Goal: Information Seeking & Learning: Find specific fact

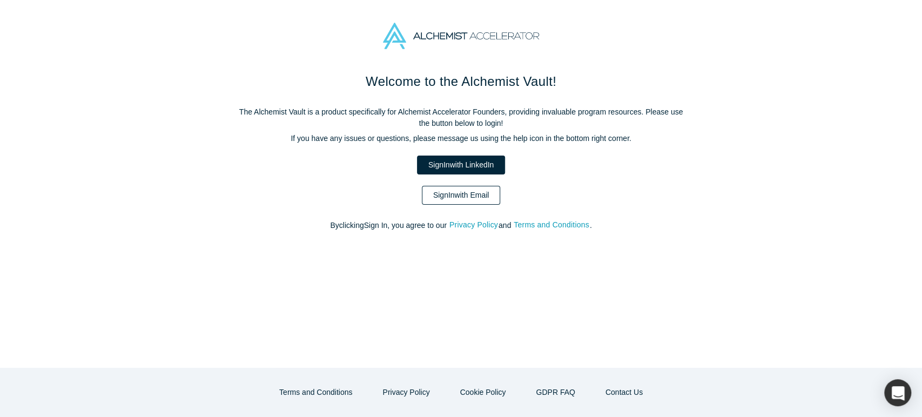
click at [487, 197] on link "Sign In with Email" at bounding box center [461, 195] width 79 height 19
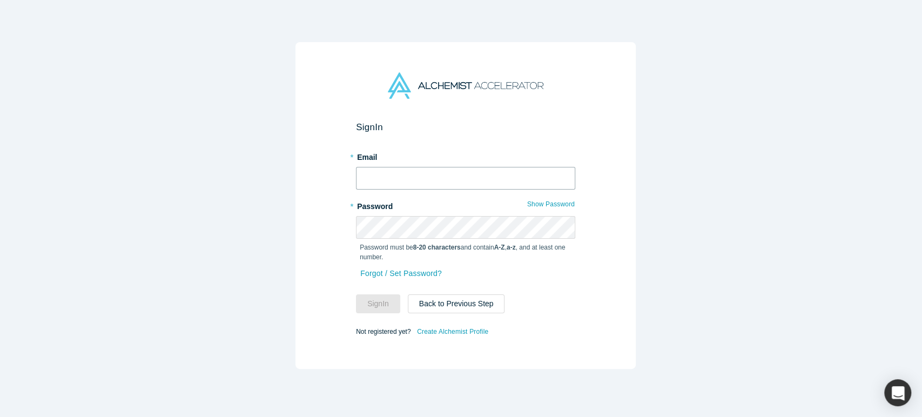
click at [504, 176] on input "text" at bounding box center [465, 178] width 219 height 23
type input "[EMAIL_ADDRESS][DOMAIN_NAME]"
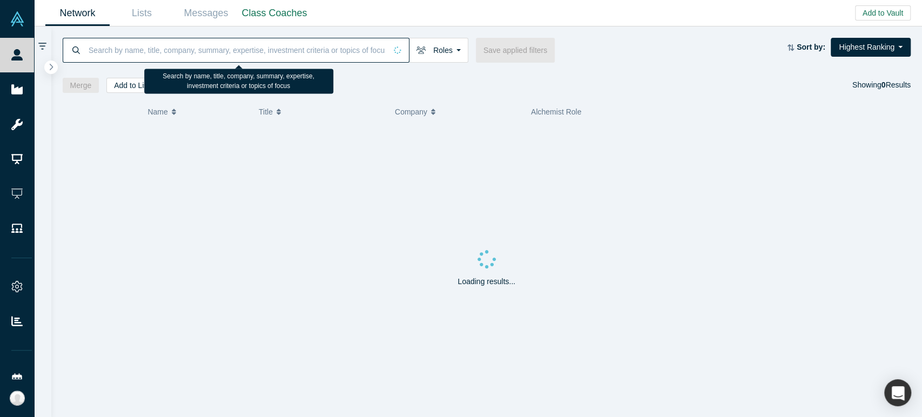
click at [242, 46] on input at bounding box center [237, 49] width 299 height 25
paste input "Isla1222!"
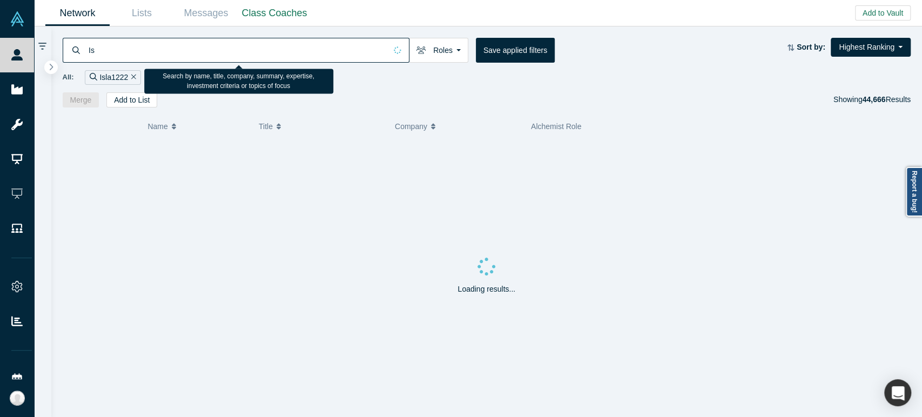
type input "I"
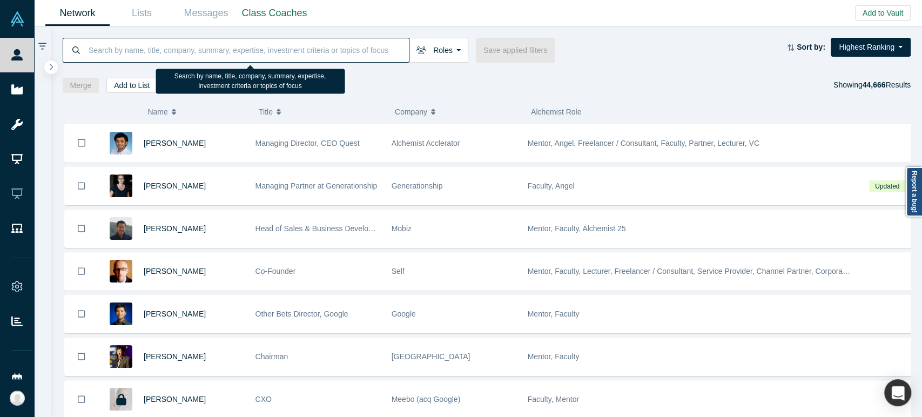
click at [298, 48] on input at bounding box center [248, 49] width 321 height 25
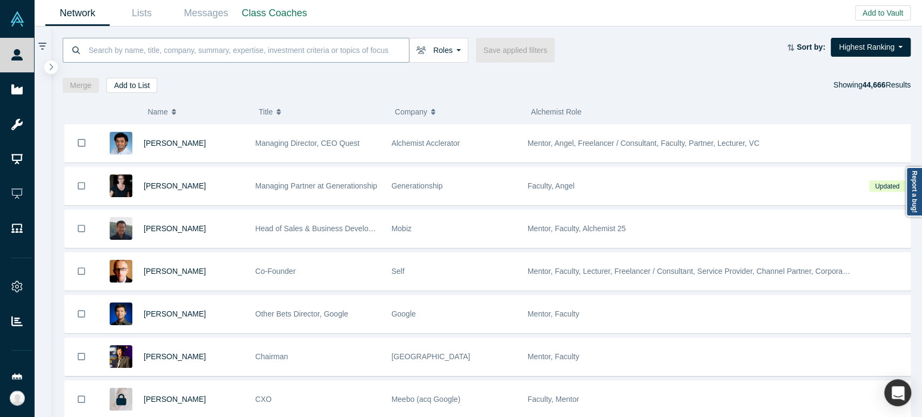
click at [75, 49] on icon at bounding box center [76, 50] width 8 height 8
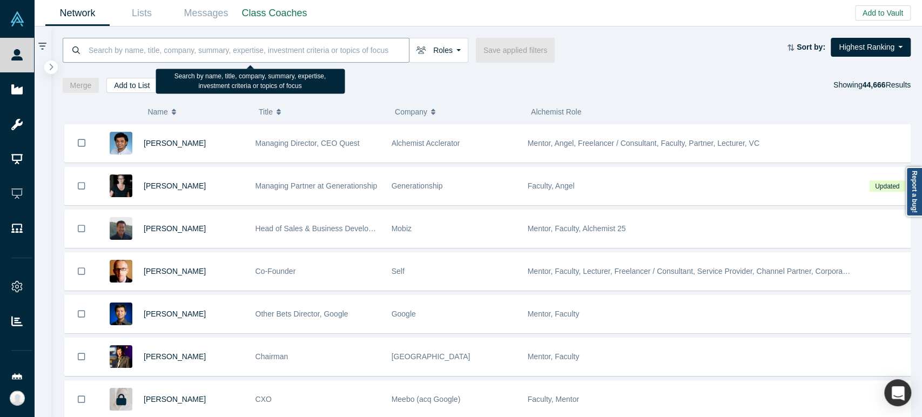
click at [343, 53] on input at bounding box center [248, 49] width 321 height 25
click at [333, 55] on input at bounding box center [248, 49] width 321 height 25
paste input "Isla1222!"
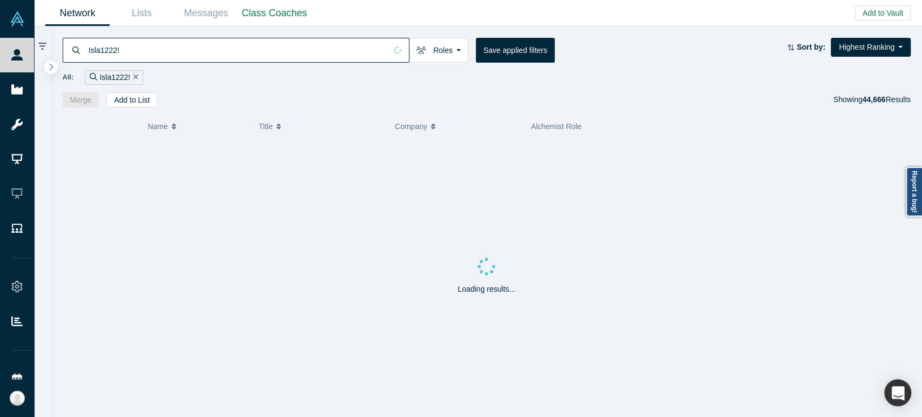
type input "Isla1222!"
click at [134, 75] on icon "Remove Filter" at bounding box center [135, 77] width 5 height 8
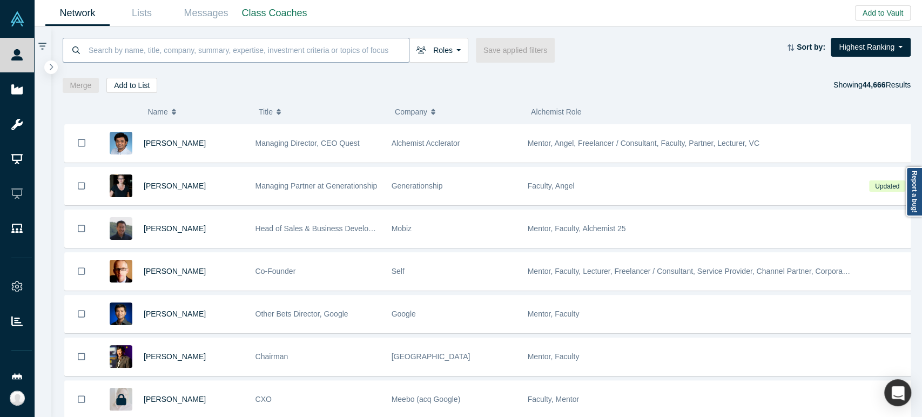
click at [172, 55] on input at bounding box center [248, 49] width 321 height 25
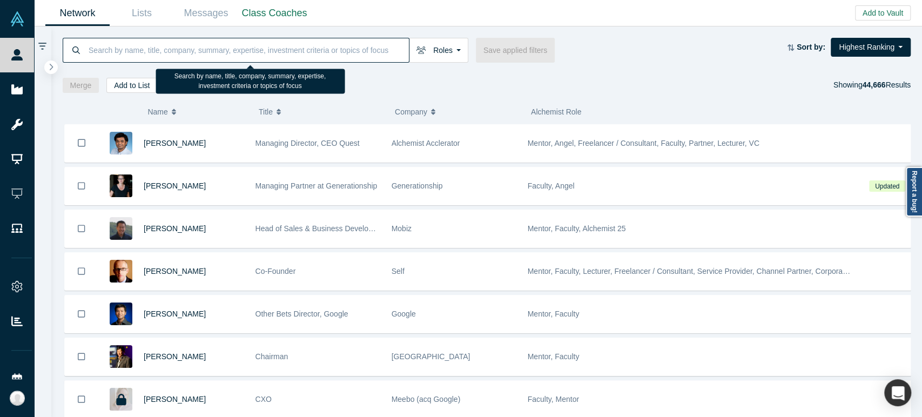
paste input "Youkeeps Global Solutions"
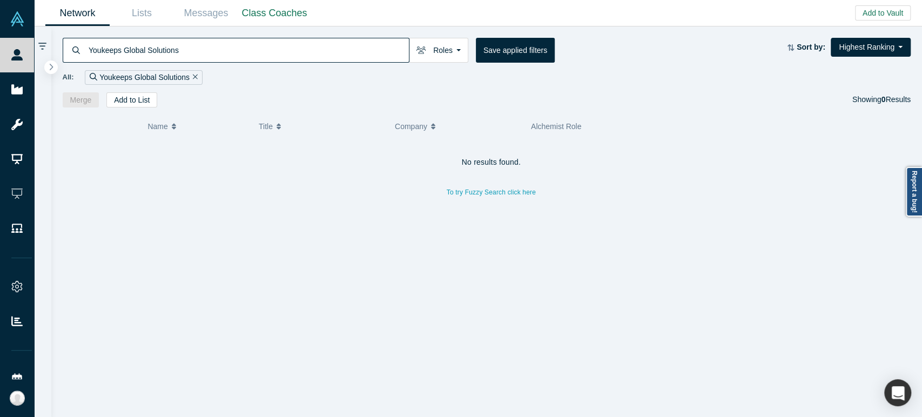
type input "Youkeeps Global Solutions"
click at [193, 75] on icon "Remove Filter" at bounding box center [195, 77] width 5 height 8
